Goal: Task Accomplishment & Management: Complete application form

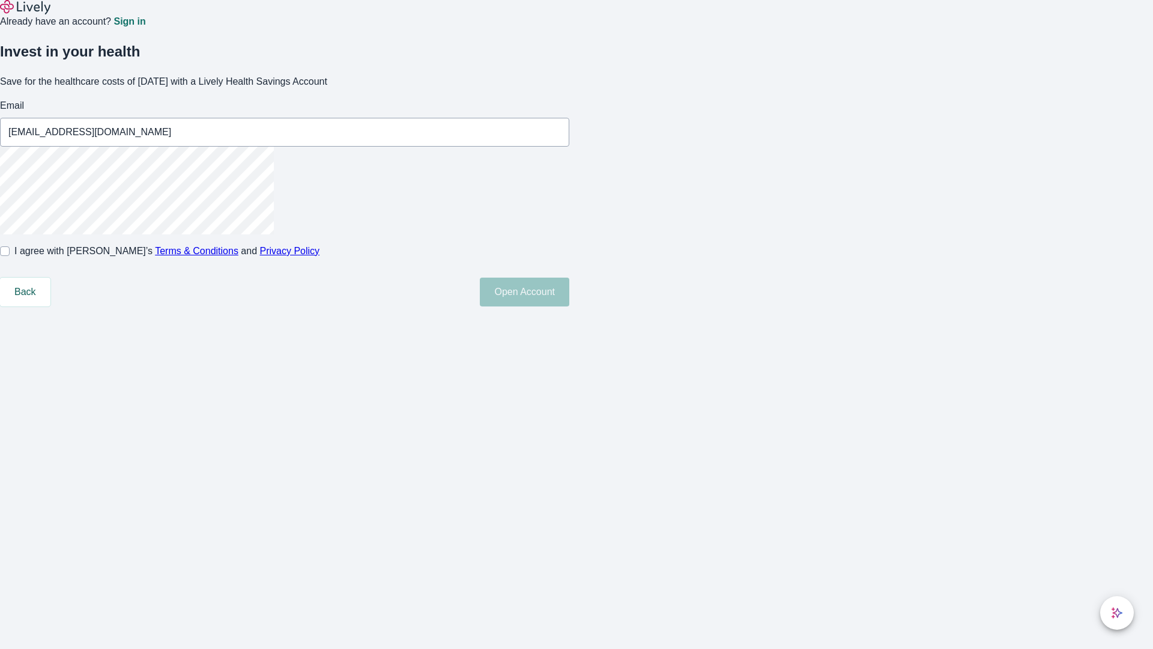
click at [10, 256] on input "I agree with Lively’s Terms & Conditions and Privacy Policy" at bounding box center [5, 251] width 10 height 10
checkbox input "true"
click at [569, 306] on button "Open Account" at bounding box center [524, 292] width 89 height 29
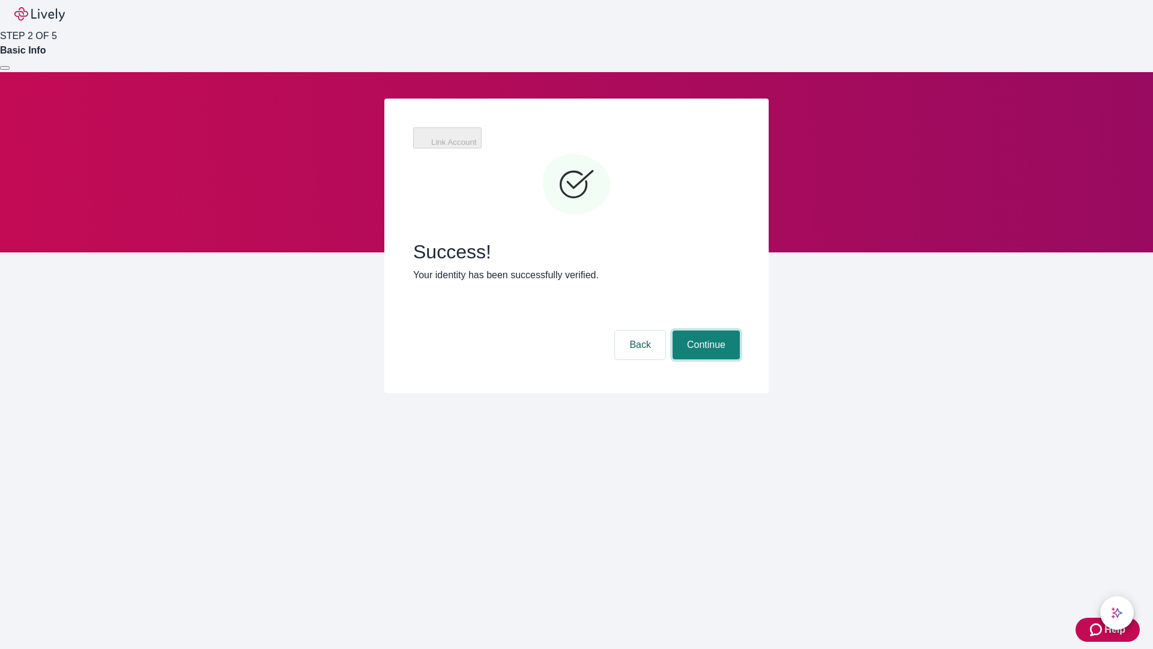
click at [705, 330] on button "Continue" at bounding box center [706, 344] width 67 height 29
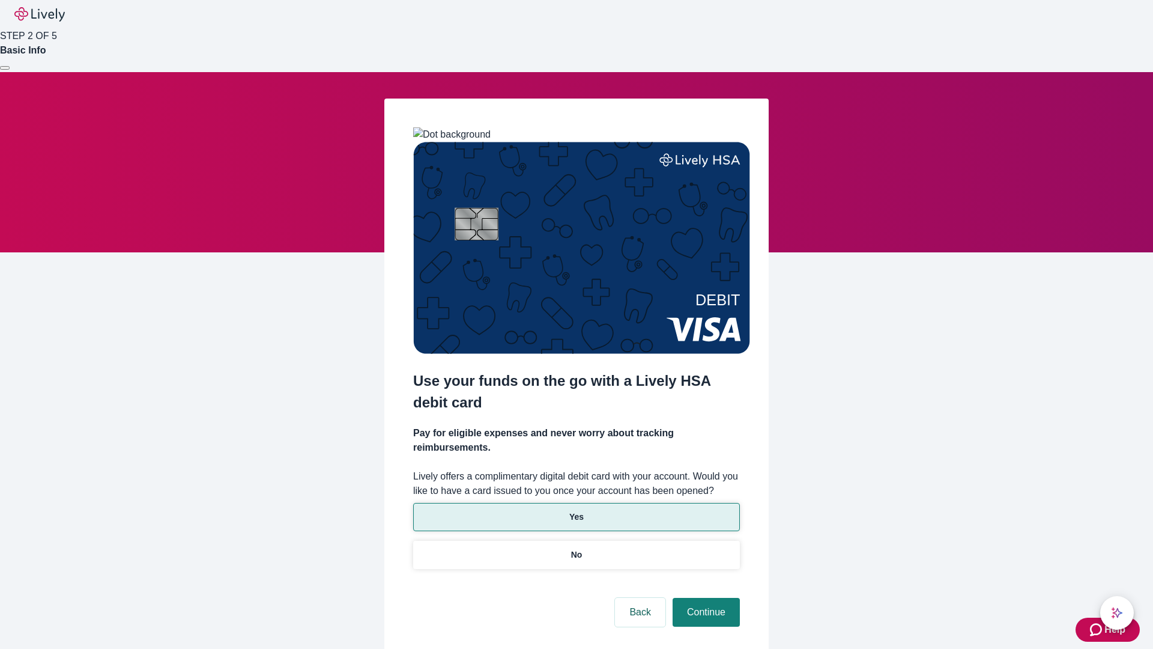
click at [576, 511] on p "Yes" at bounding box center [576, 517] width 14 height 13
click at [705, 598] on button "Continue" at bounding box center [706, 612] width 67 height 29
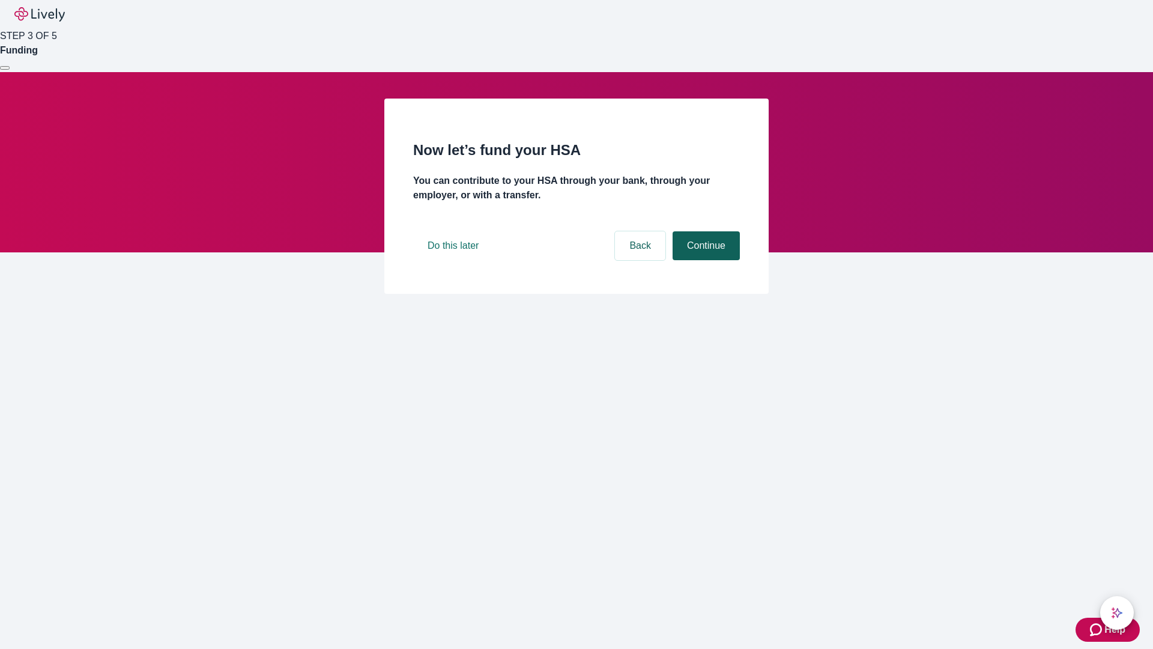
click at [705, 260] on button "Continue" at bounding box center [706, 245] width 67 height 29
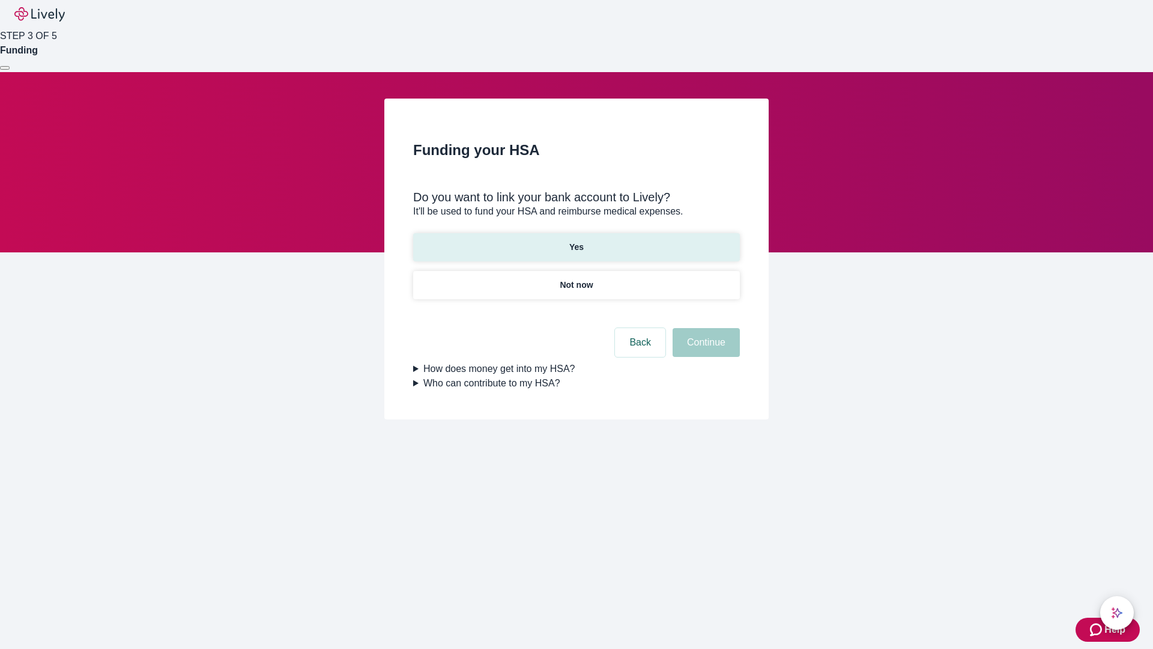
click at [576, 241] on p "Yes" at bounding box center [576, 247] width 14 height 13
click at [705, 328] on button "Continue" at bounding box center [706, 342] width 67 height 29
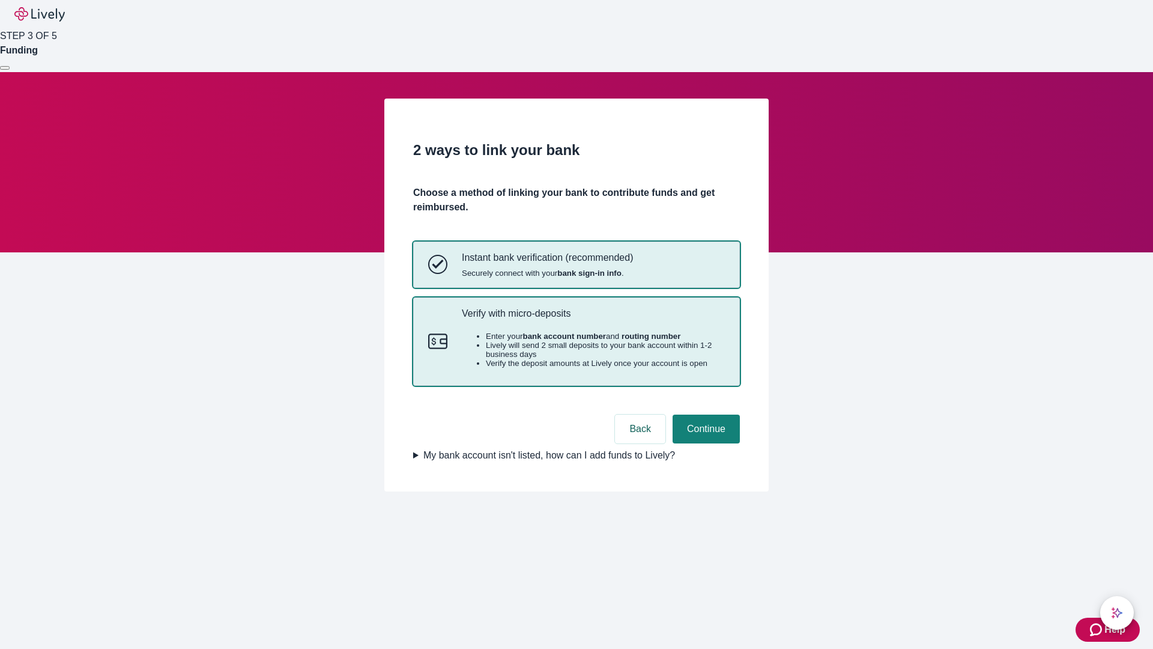
click at [593, 319] on p "Verify with micro-deposits" at bounding box center [593, 313] width 263 height 11
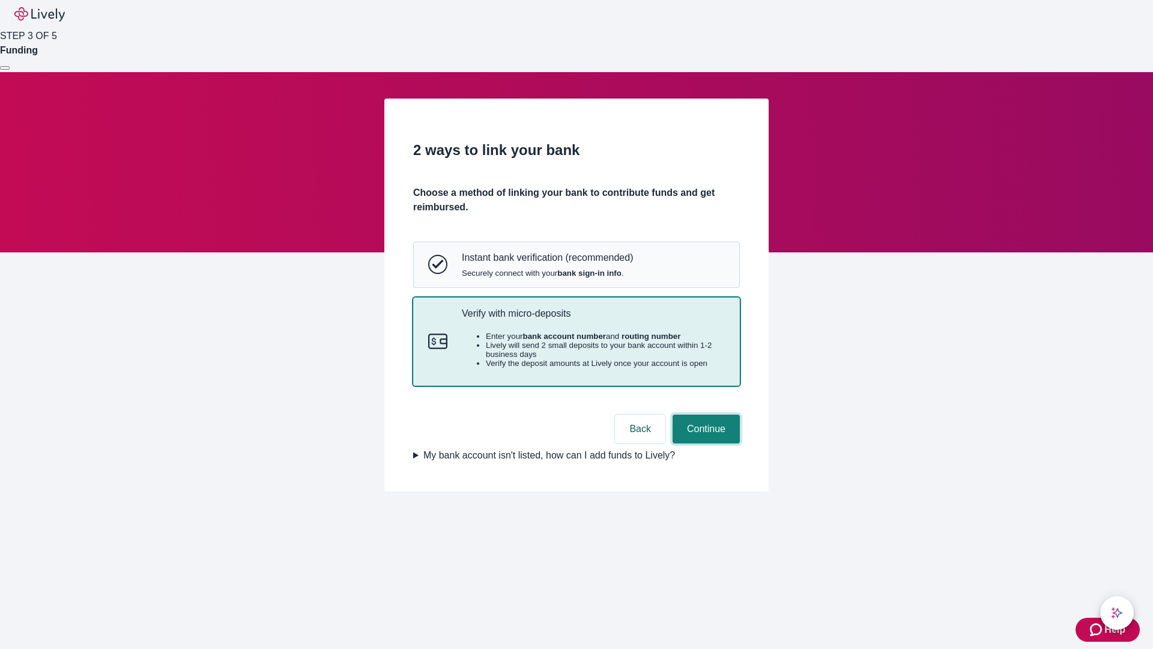
click at [705, 443] on button "Continue" at bounding box center [706, 428] width 67 height 29
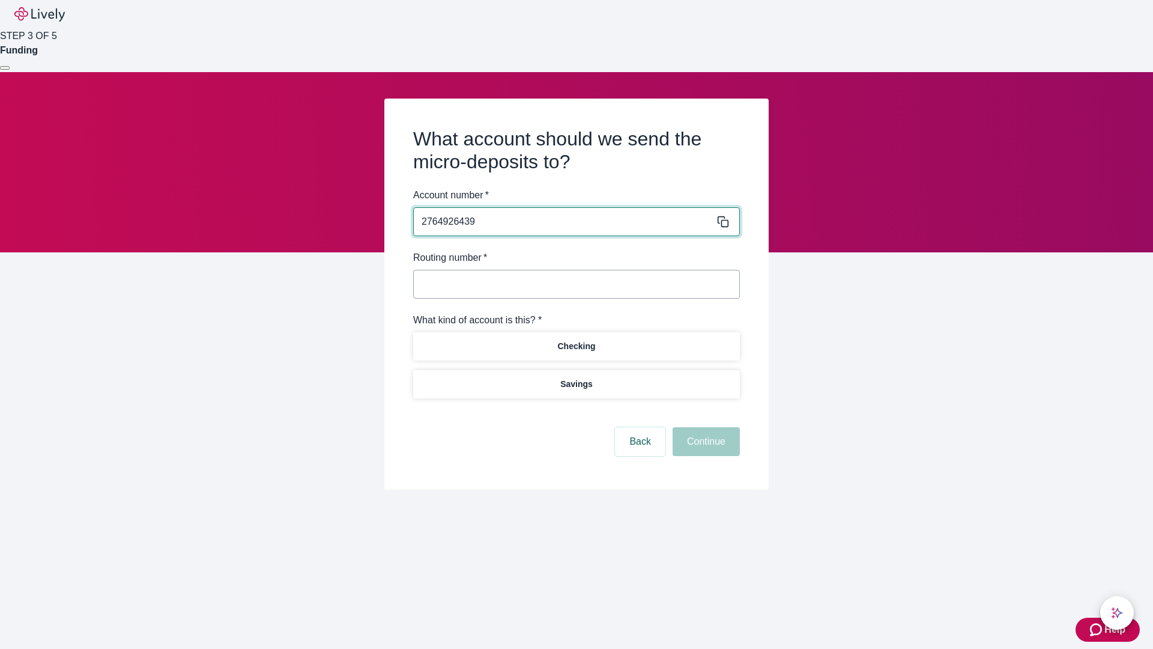
type input "2764926439"
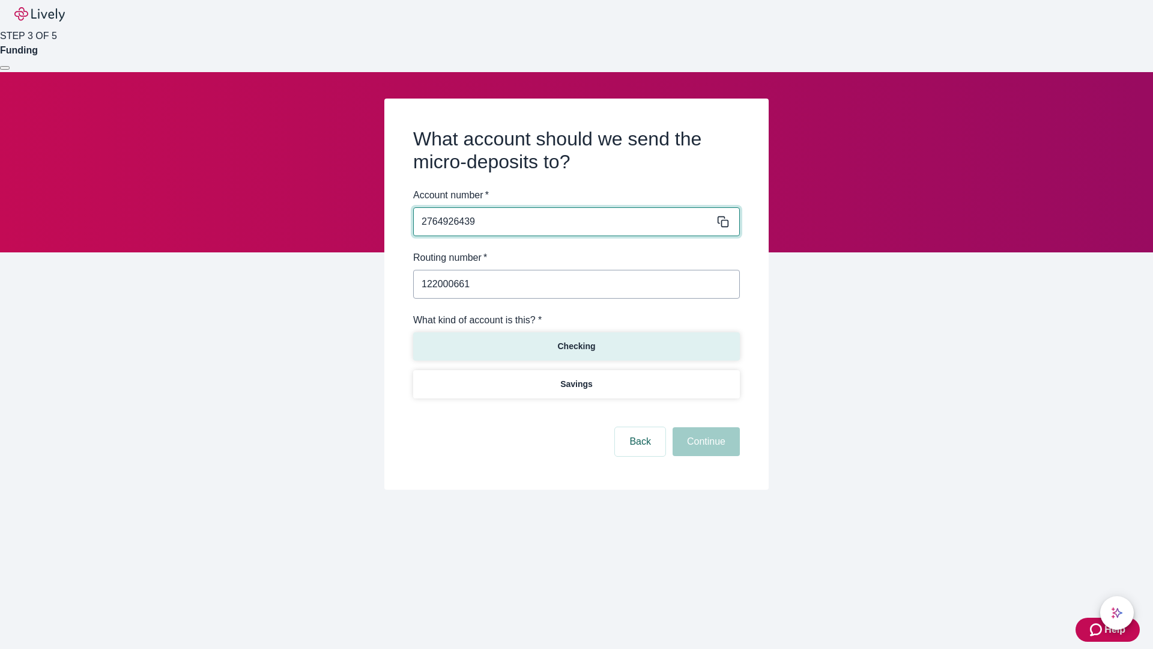
type input "122000661"
click at [576, 345] on p "Checking" at bounding box center [576, 346] width 38 height 13
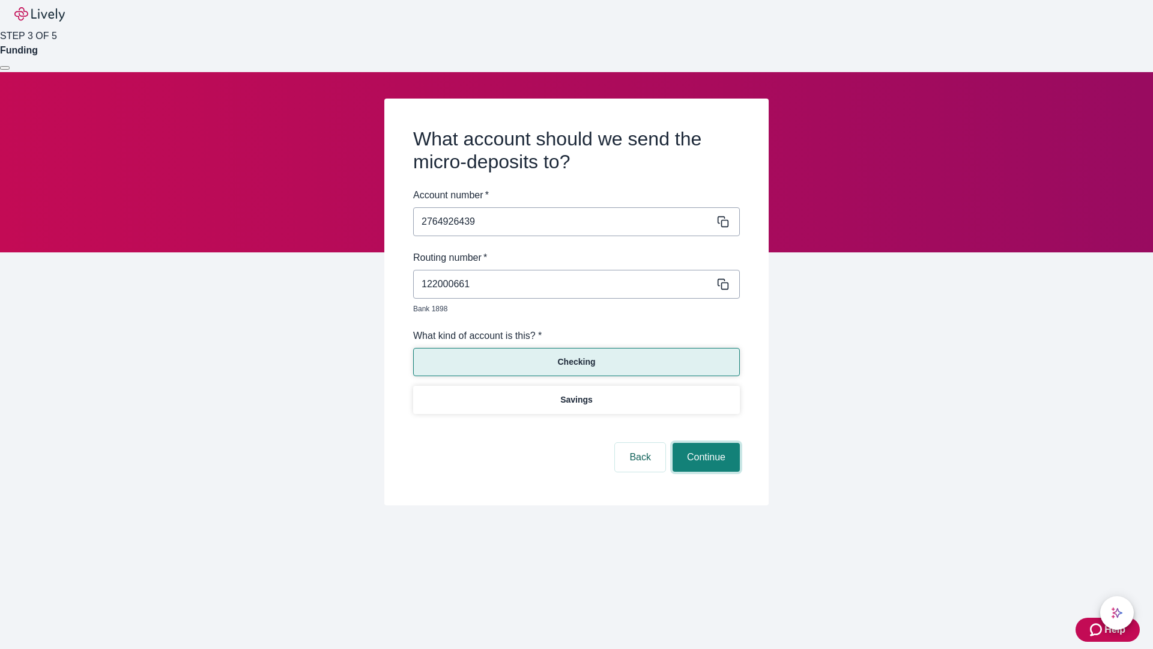
click at [705, 443] on button "Continue" at bounding box center [706, 457] width 67 height 29
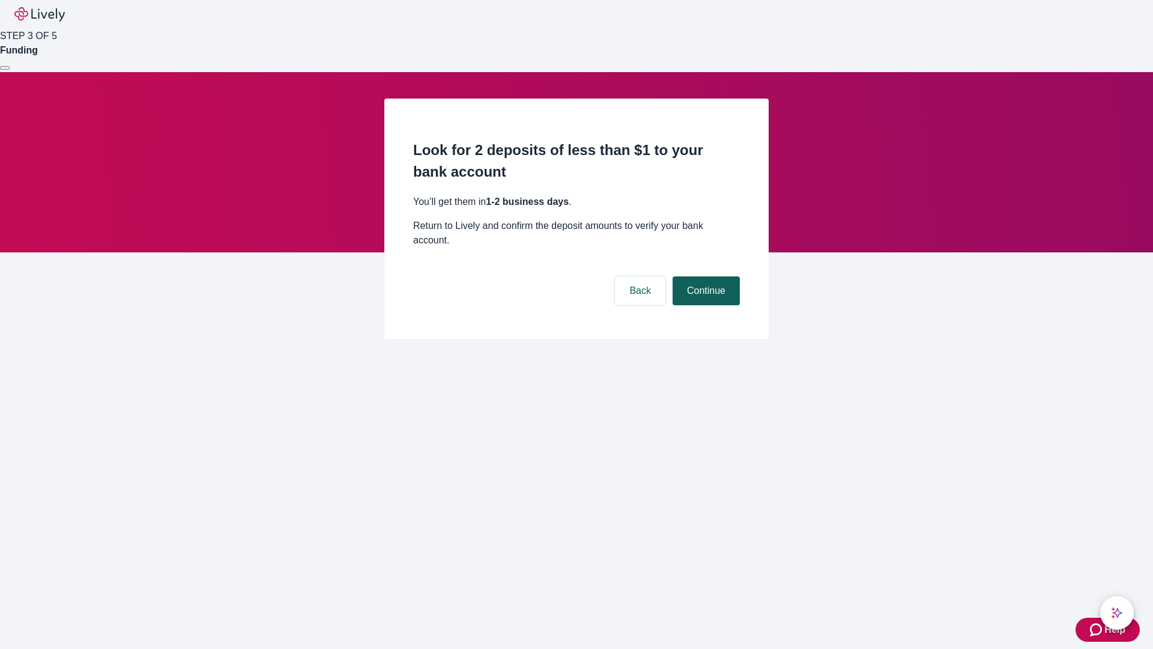
click at [705, 276] on button "Continue" at bounding box center [706, 290] width 67 height 29
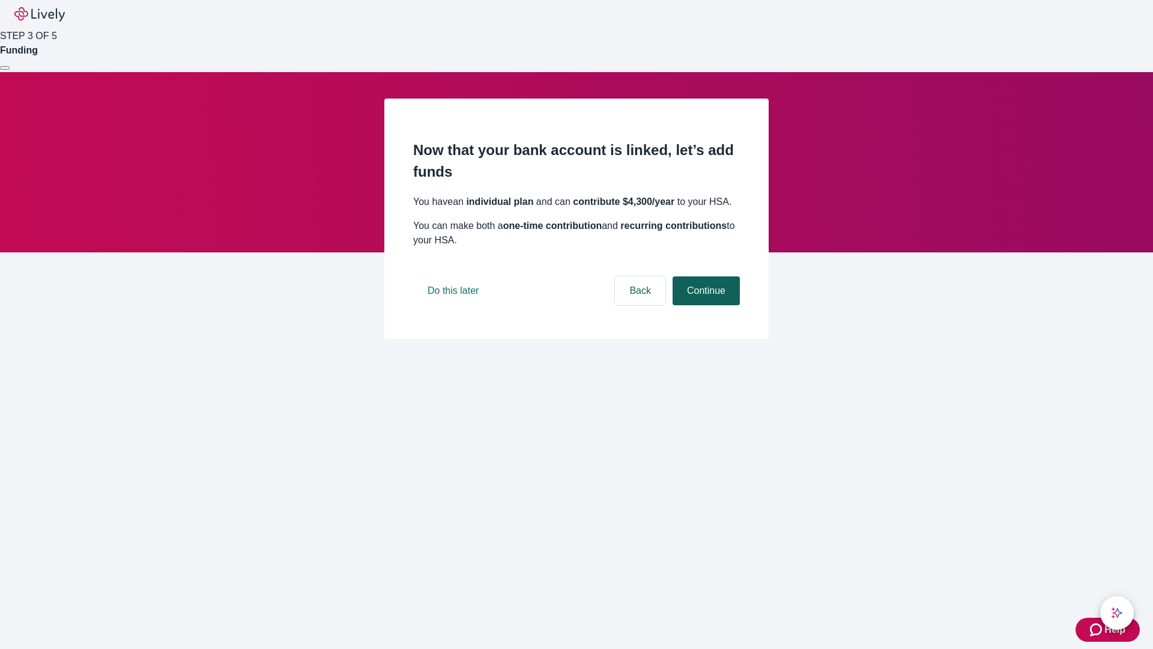
click at [705, 305] on button "Continue" at bounding box center [706, 290] width 67 height 29
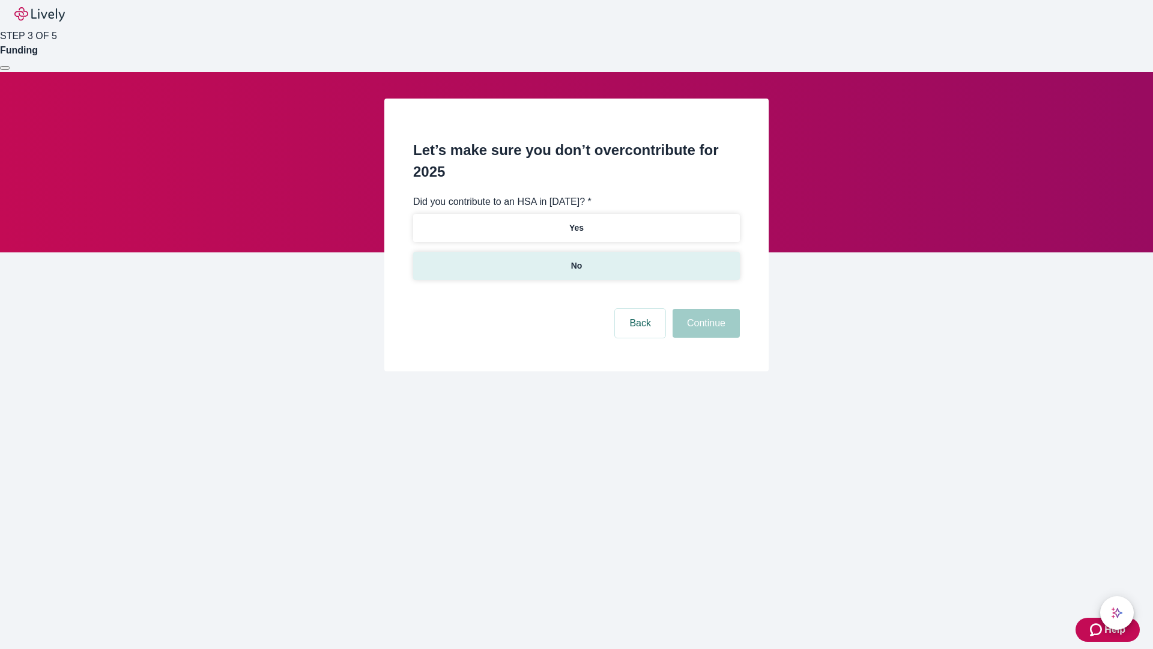
click at [576, 259] on p "No" at bounding box center [576, 265] width 11 height 13
click at [705, 309] on button "Continue" at bounding box center [706, 323] width 67 height 29
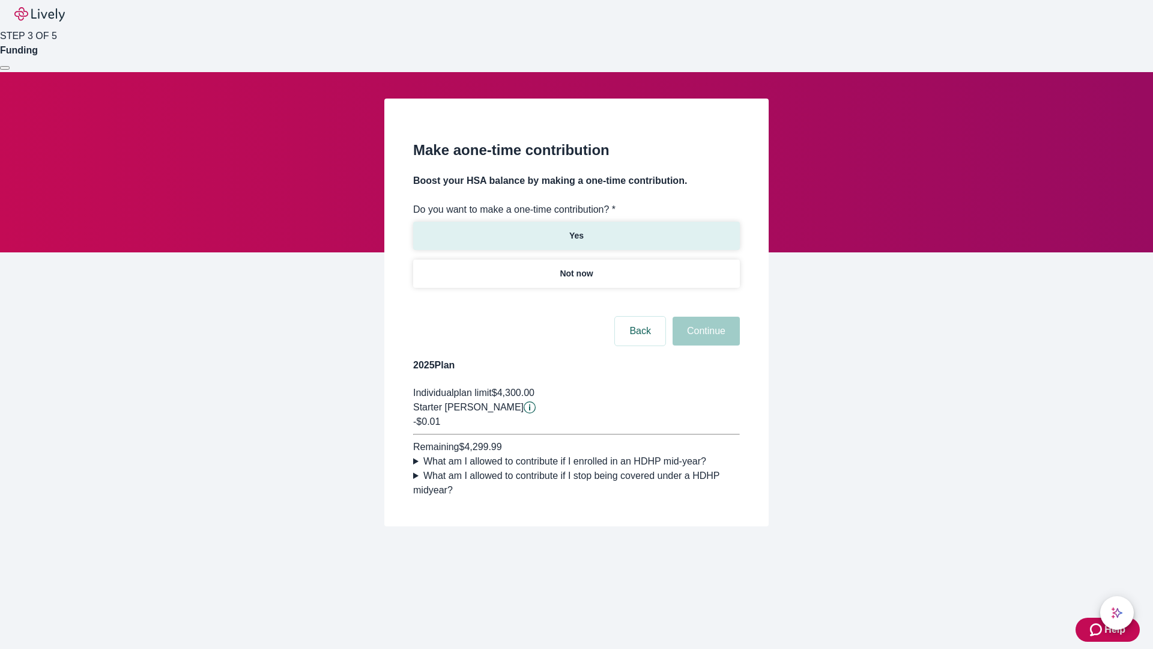
click at [576, 229] on p "Yes" at bounding box center [576, 235] width 14 height 13
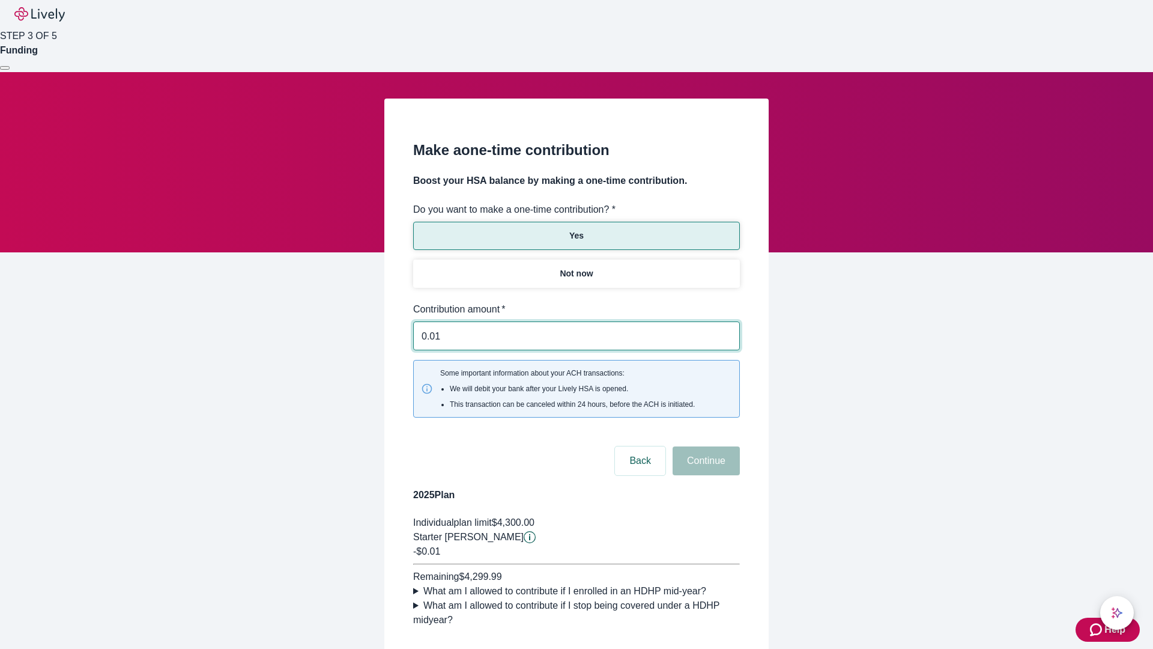
type input "0.01"
click at [705, 446] on button "Continue" at bounding box center [706, 460] width 67 height 29
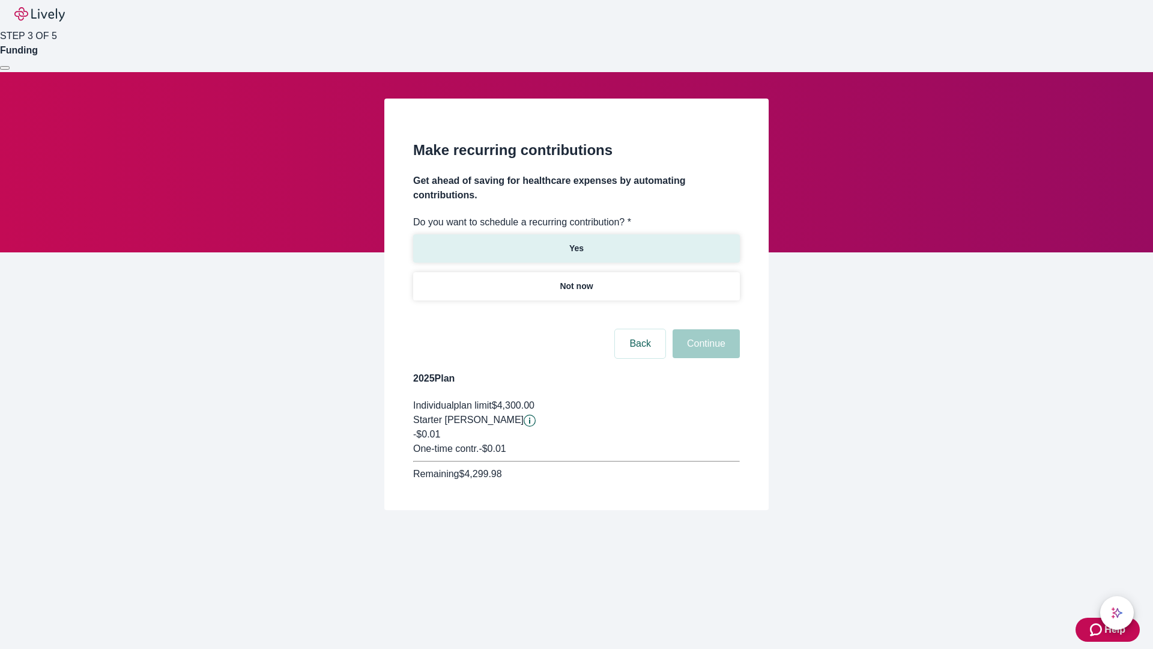
click at [576, 242] on p "Yes" at bounding box center [576, 248] width 14 height 13
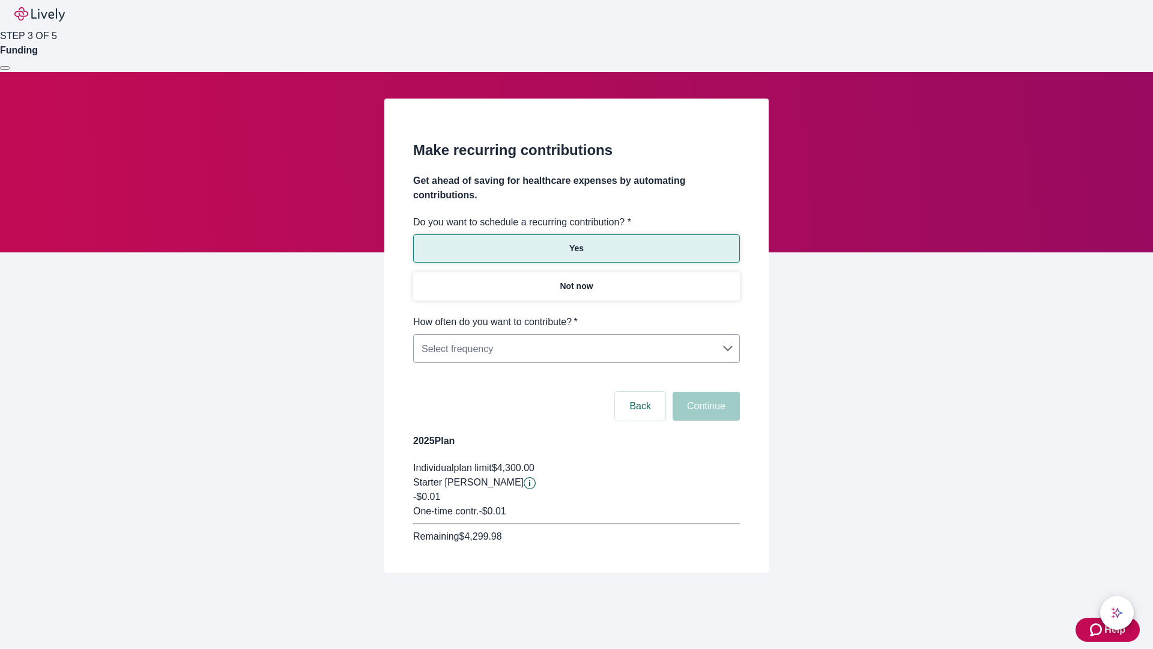
click at [576, 315] on body "Help STEP 3 OF 5 Funding Make recurring contributions Get ahead of saving for h…" at bounding box center [576, 315] width 1153 height 630
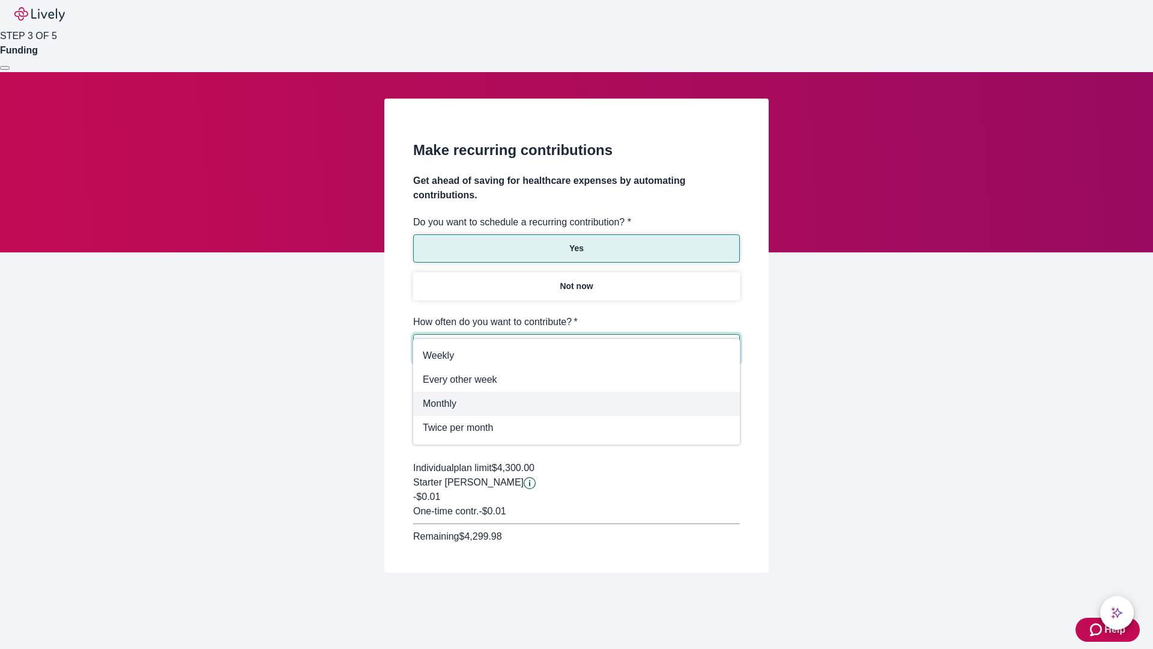
click at [577, 404] on span "Monthly" at bounding box center [577, 403] width 308 height 14
type input "Monthly"
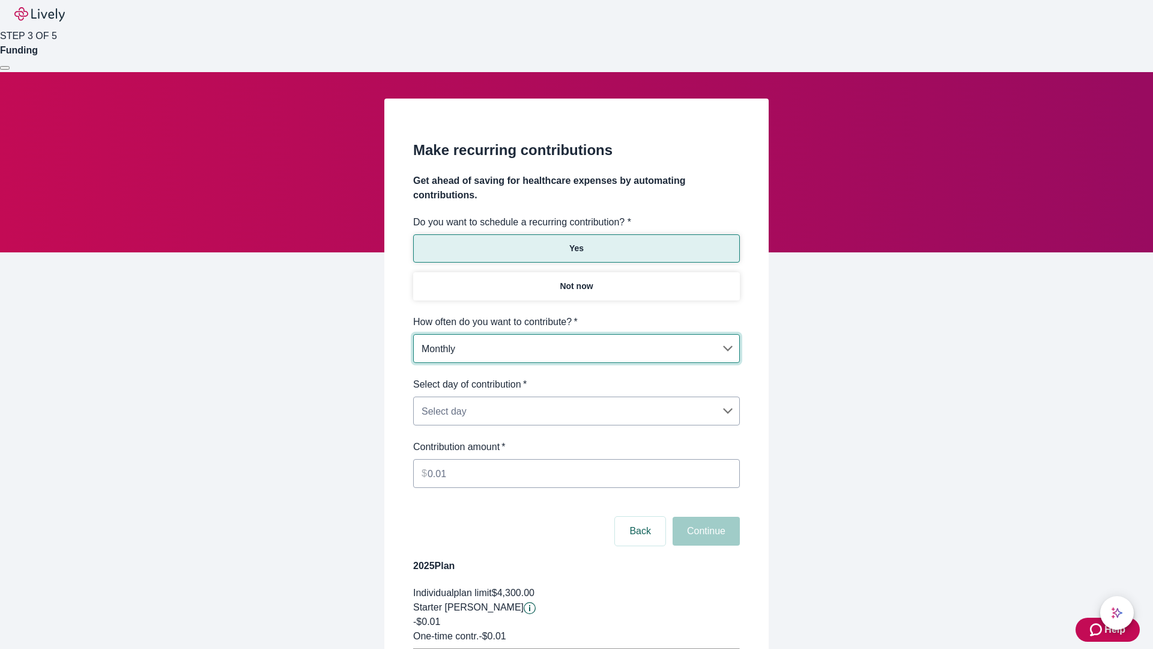
click at [576, 377] on body "Help STEP 3 OF 5 Funding Make recurring contributions Get ahead of saving for h…" at bounding box center [576, 377] width 1153 height 755
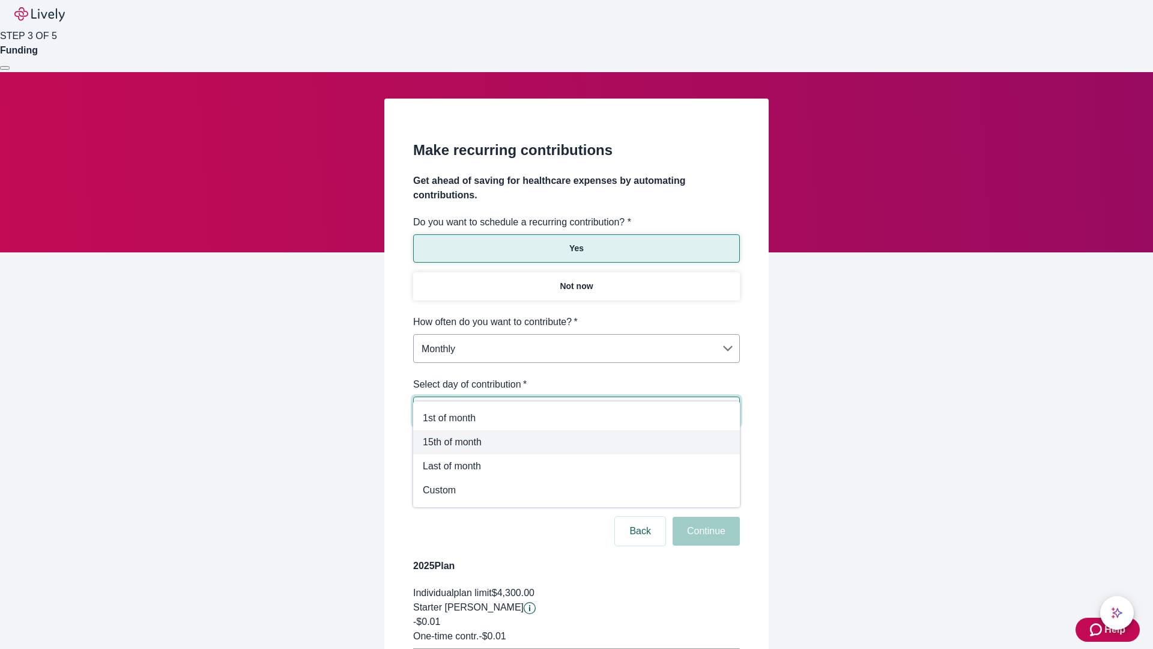
click at [577, 442] on span "15th of month" at bounding box center [577, 442] width 308 height 14
type input "Monthly15th"
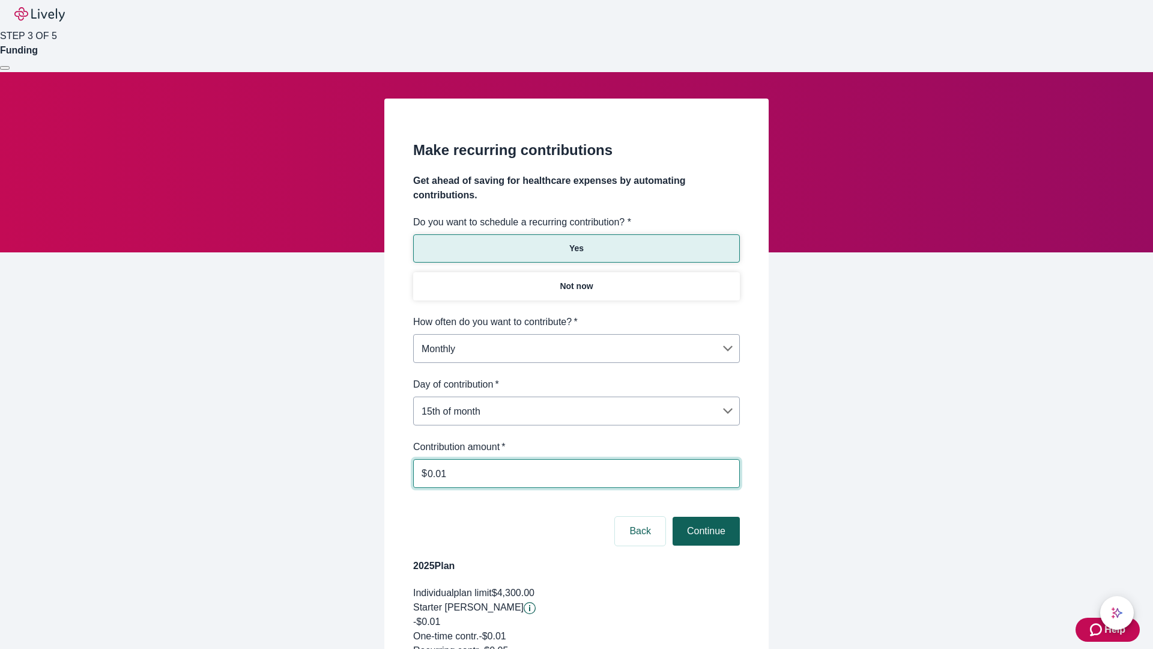
click at [705, 517] on button "Continue" at bounding box center [706, 531] width 67 height 29
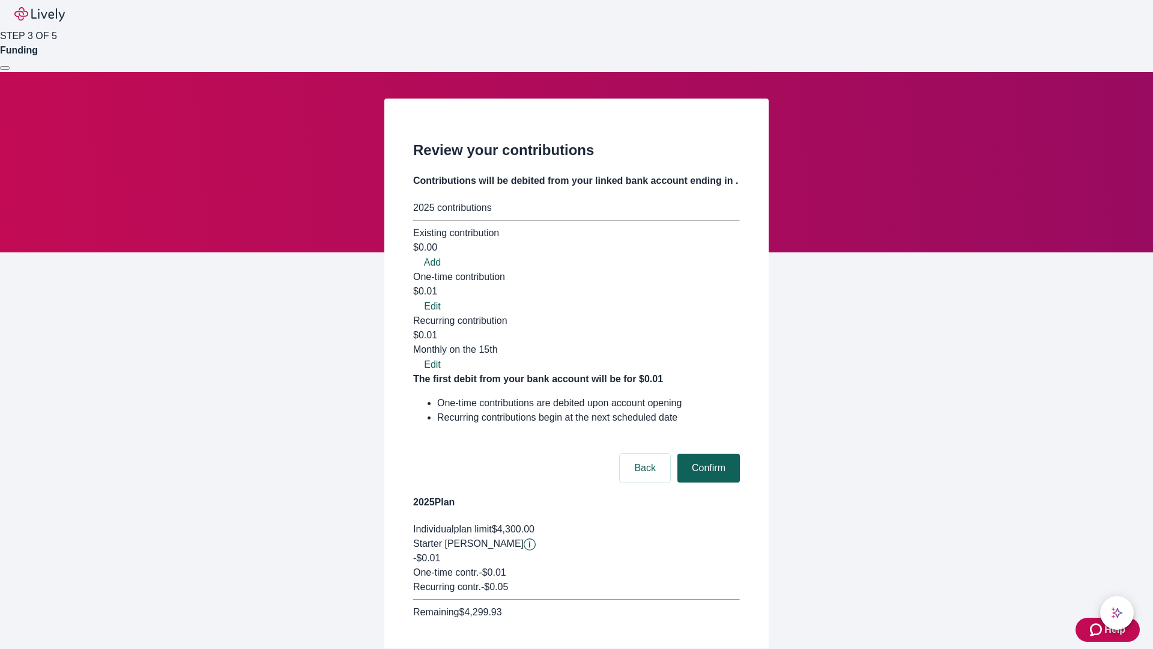
click at [707, 453] on button "Confirm" at bounding box center [709, 467] width 62 height 29
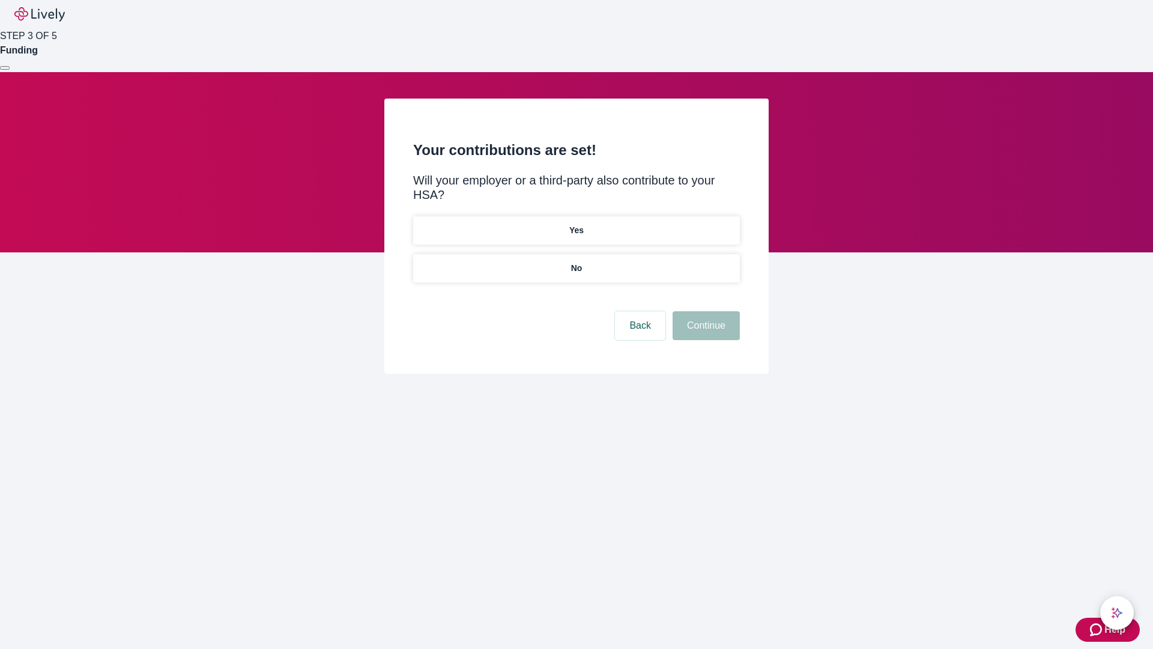
click at [576, 224] on p "Yes" at bounding box center [576, 230] width 14 height 13
click at [705, 311] on button "Continue" at bounding box center [706, 325] width 67 height 29
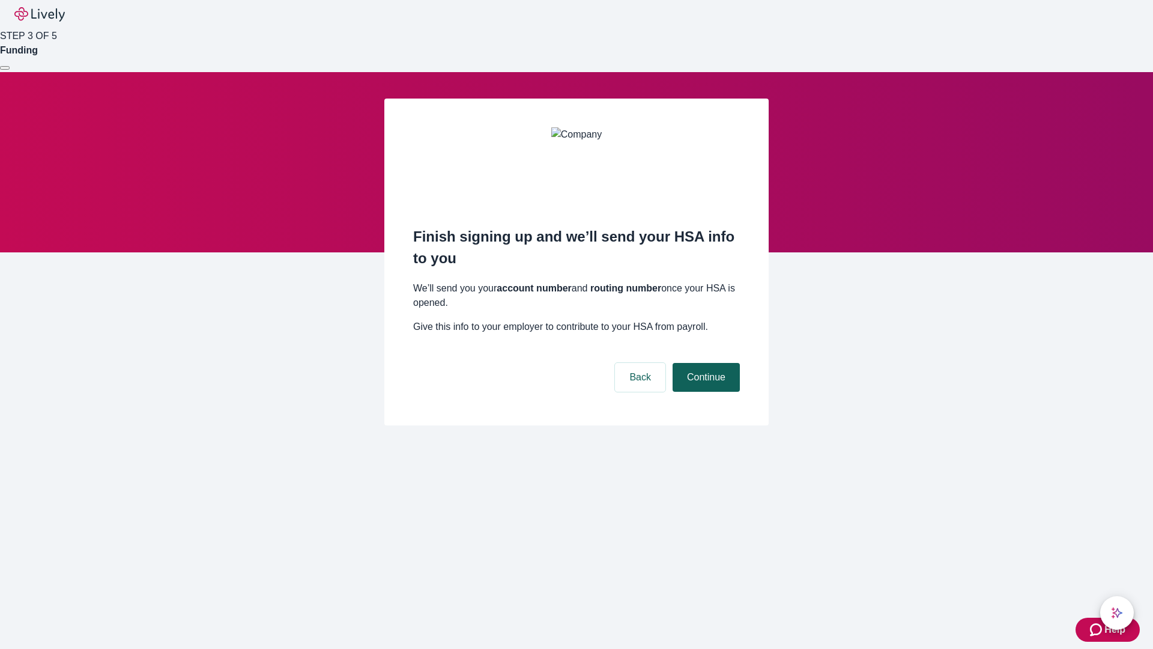
click at [705, 363] on button "Continue" at bounding box center [706, 377] width 67 height 29
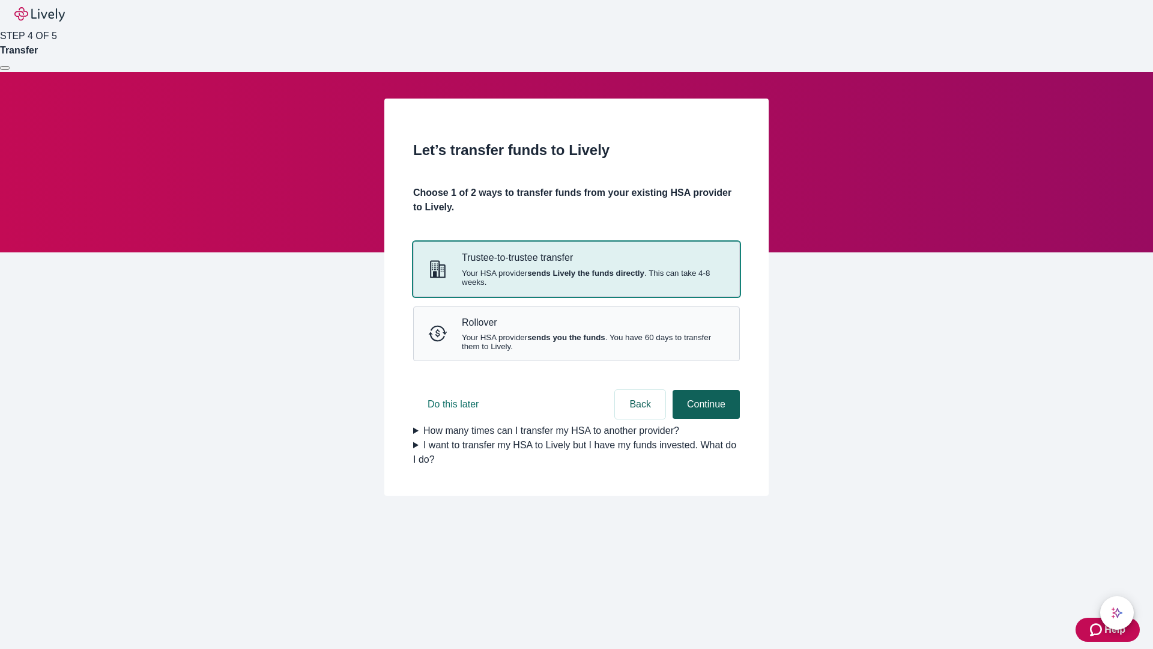
click at [576, 278] on strong "sends Lively the funds directly" at bounding box center [585, 272] width 117 height 9
click at [705, 419] on button "Continue" at bounding box center [706, 404] width 67 height 29
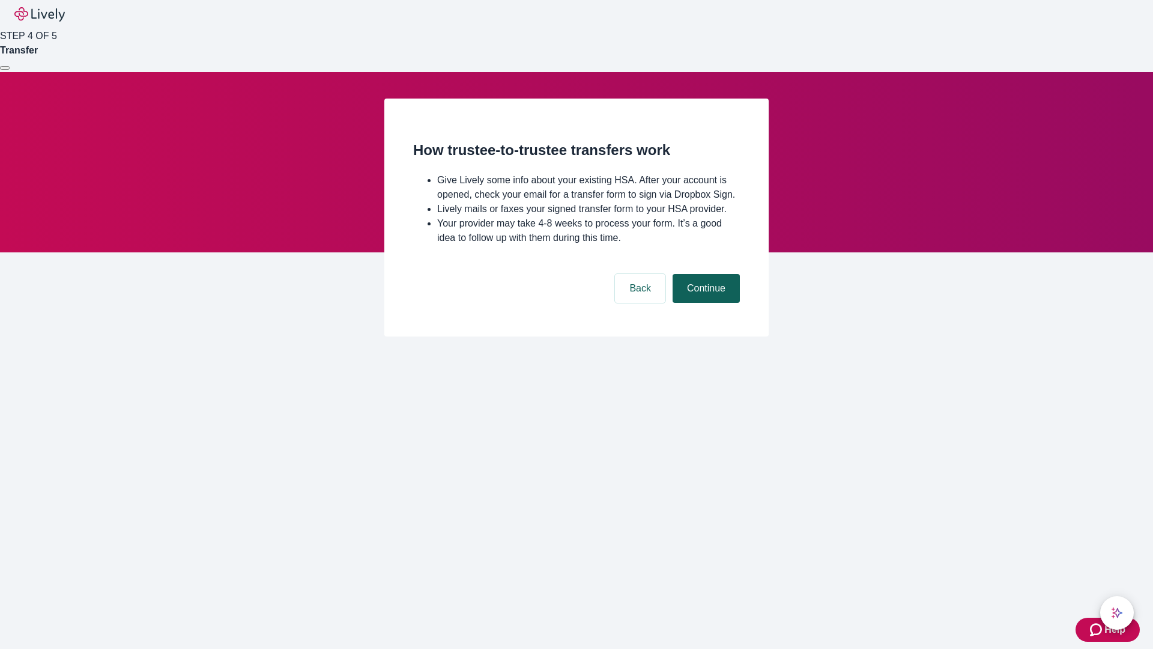
click at [705, 303] on button "Continue" at bounding box center [706, 288] width 67 height 29
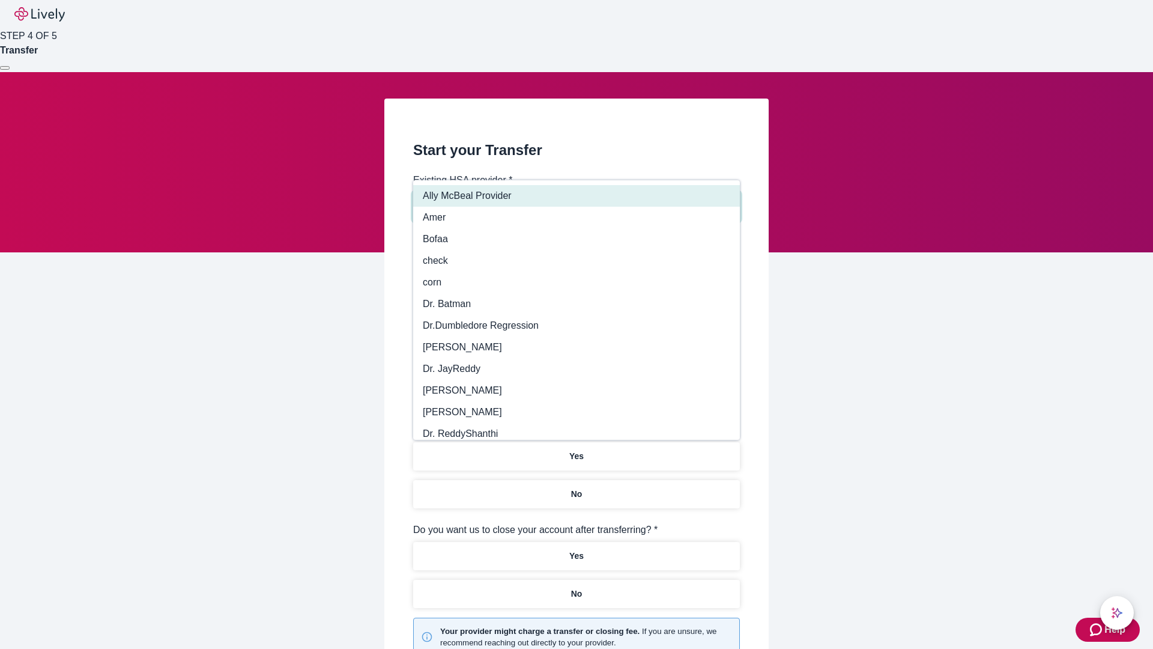
type input "Other"
type input "Health Equity"
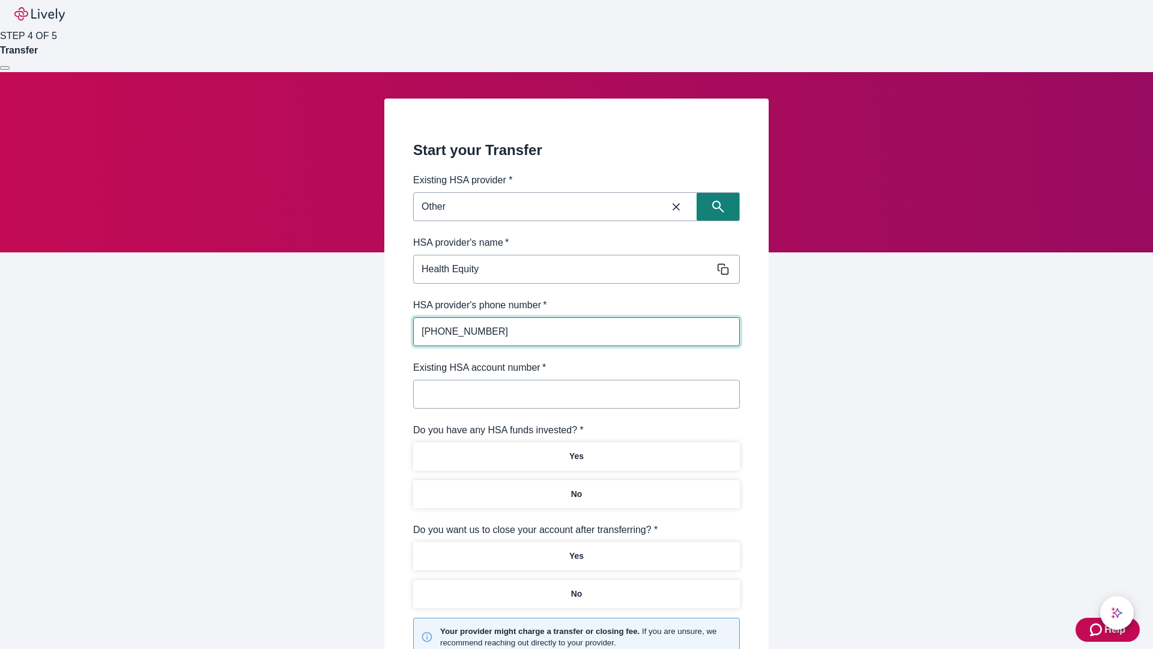
type input "[PHONE_NUMBER]"
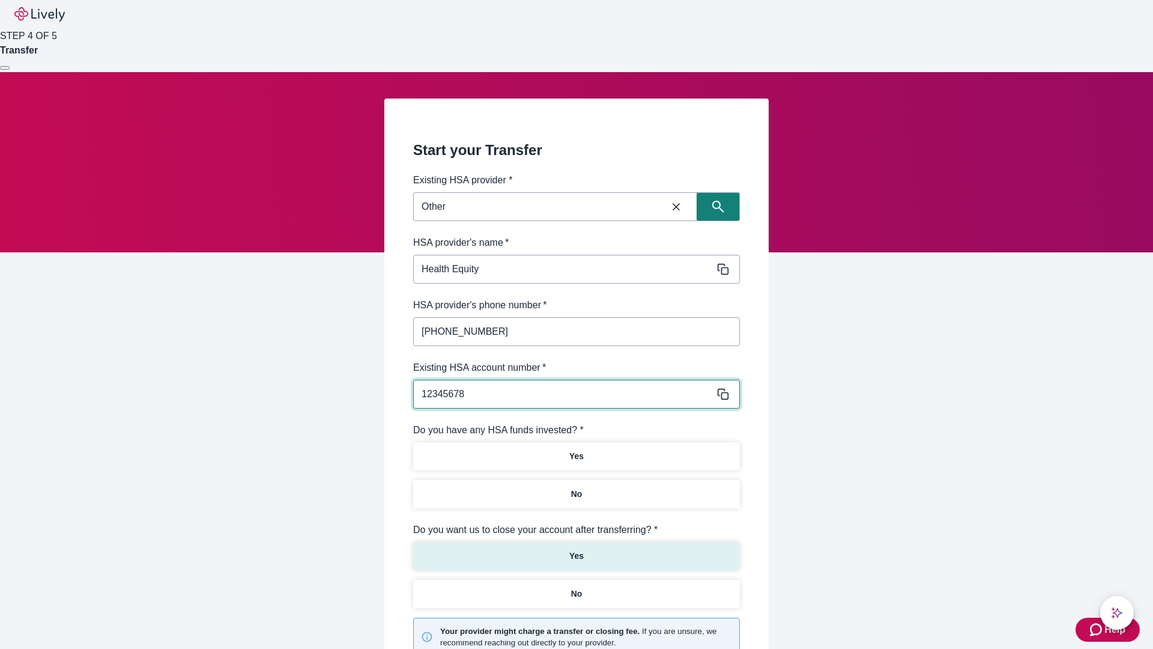
type input "12345678"
click at [576, 488] on p "No" at bounding box center [576, 494] width 11 height 13
click at [576, 550] on p "Yes" at bounding box center [576, 556] width 14 height 13
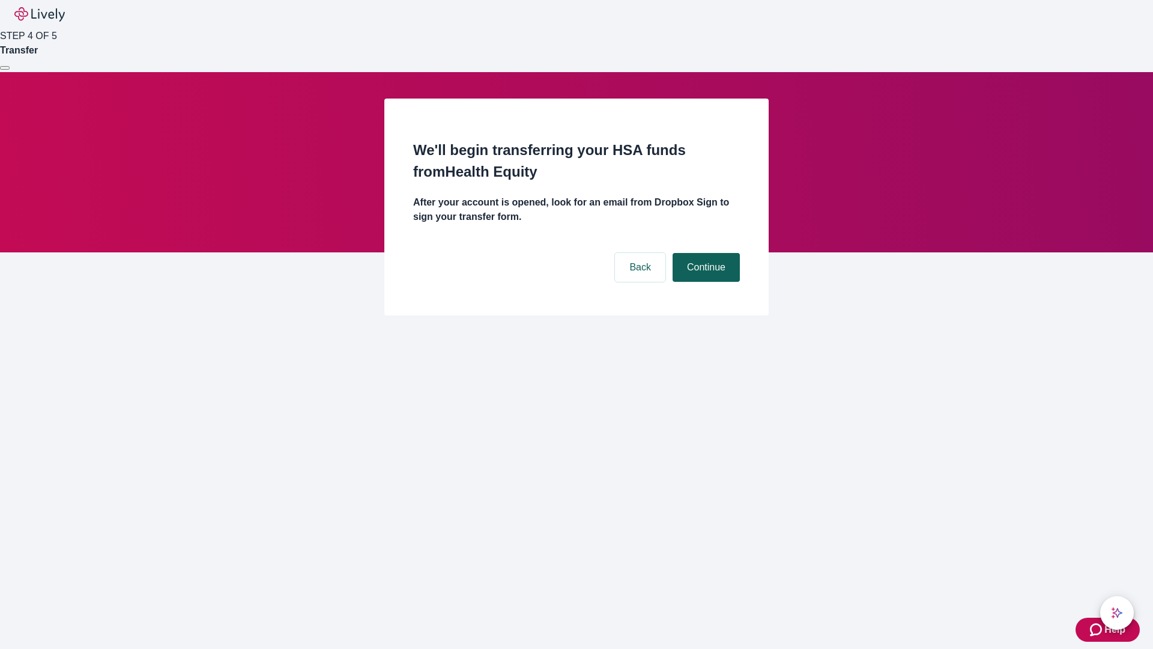
click at [705, 253] on button "Continue" at bounding box center [706, 267] width 67 height 29
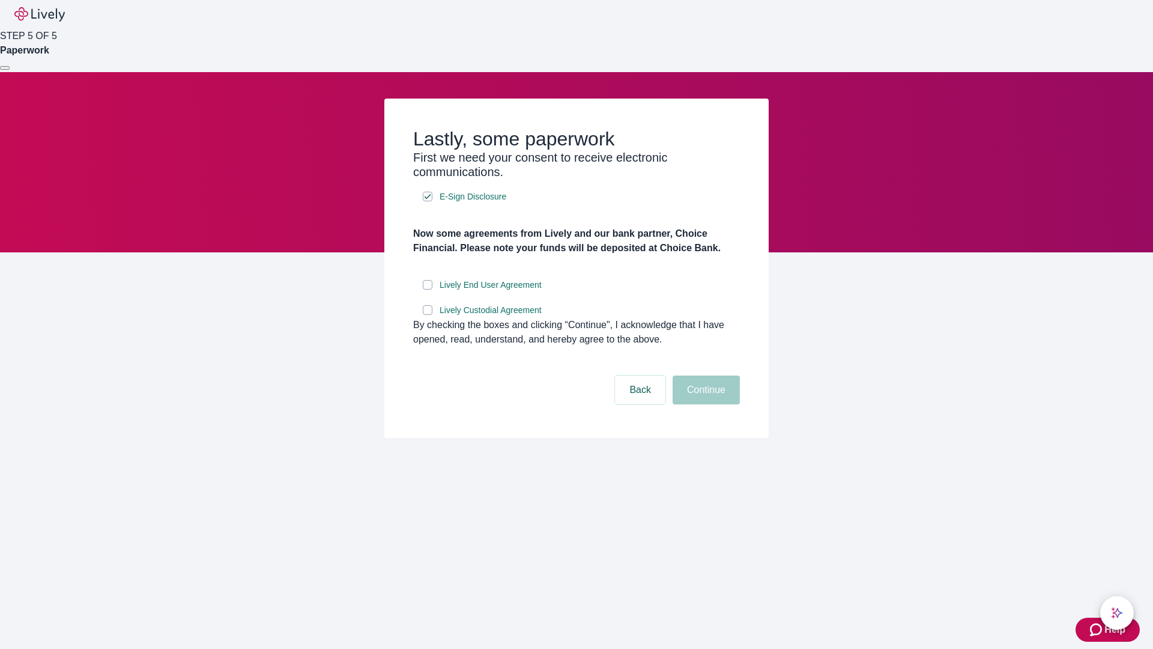
click at [428, 290] on input "Lively End User Agreement" at bounding box center [428, 285] width 10 height 10
checkbox input "true"
click at [428, 315] on input "Lively Custodial Agreement" at bounding box center [428, 310] width 10 height 10
checkbox input "true"
click at [705, 404] on button "Continue" at bounding box center [706, 389] width 67 height 29
